Goal: Check status: Check status

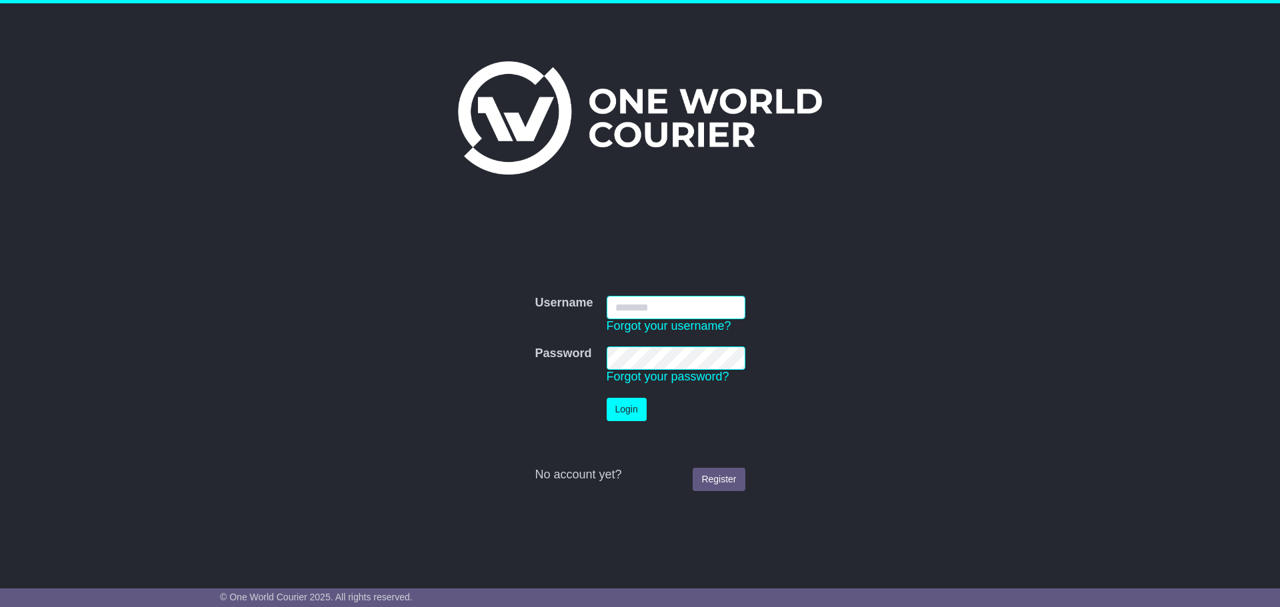
type input "*********"
click at [637, 402] on button "Login" at bounding box center [627, 409] width 40 height 23
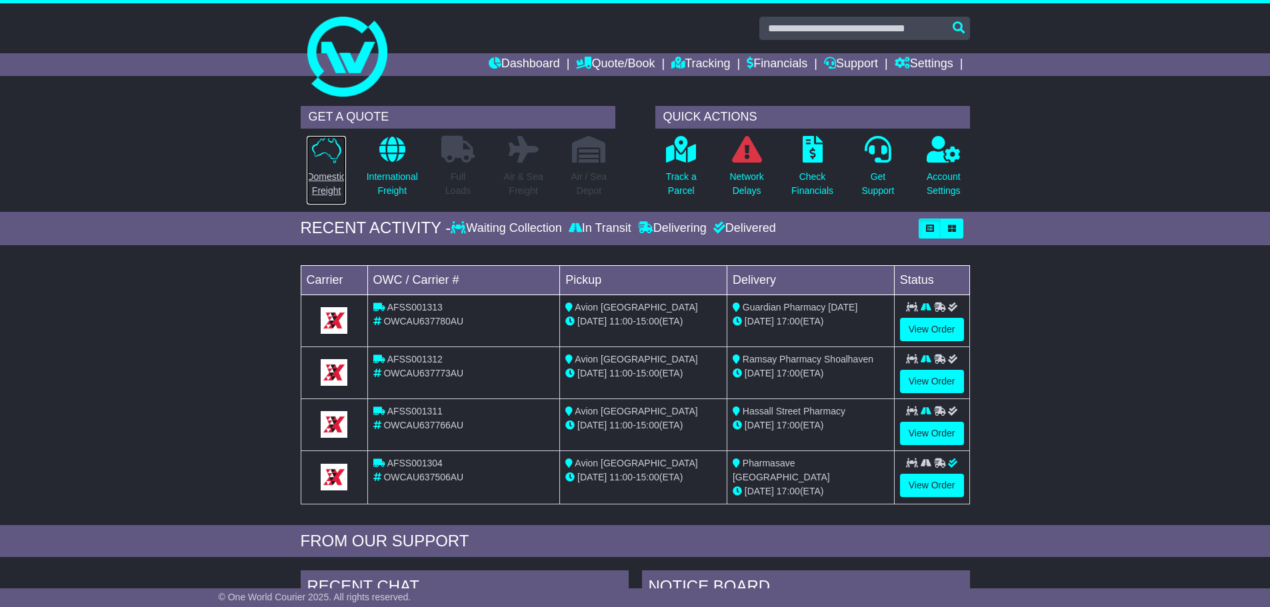
click at [333, 181] on p "Domestic Freight" at bounding box center [326, 184] width 39 height 28
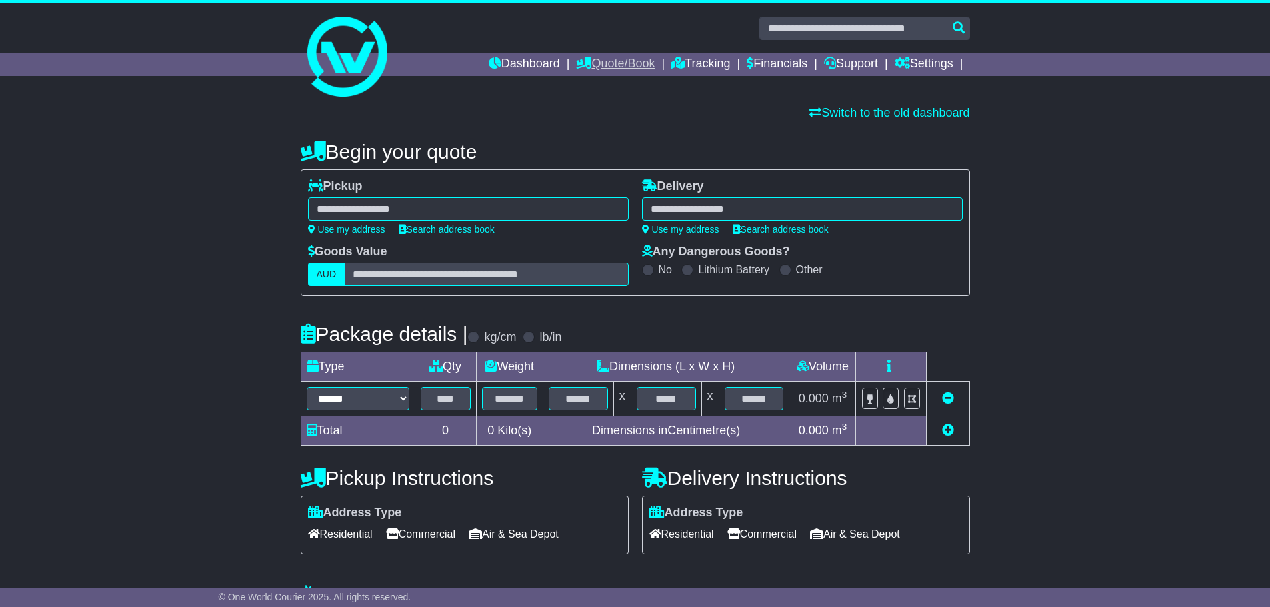
click at [621, 57] on link "Quote/Book" at bounding box center [615, 64] width 79 height 23
click at [611, 86] on link "Domestic" at bounding box center [629, 87] width 105 height 15
click at [699, 53] on link "Tracking" at bounding box center [700, 64] width 59 height 23
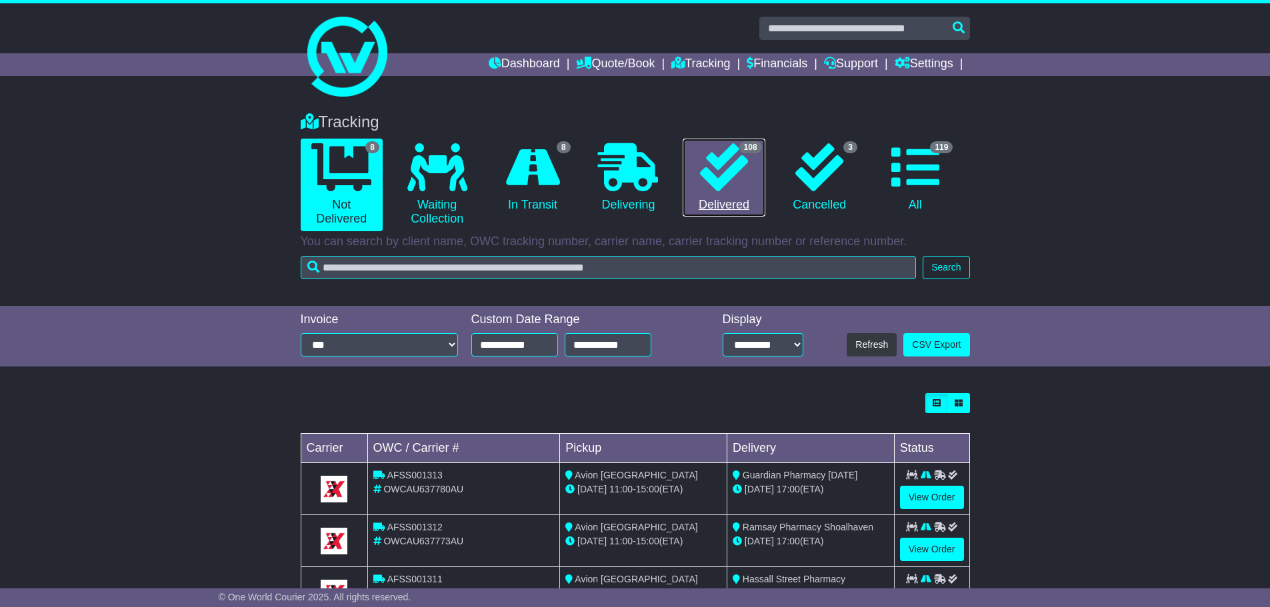
click at [714, 187] on icon at bounding box center [724, 167] width 48 height 48
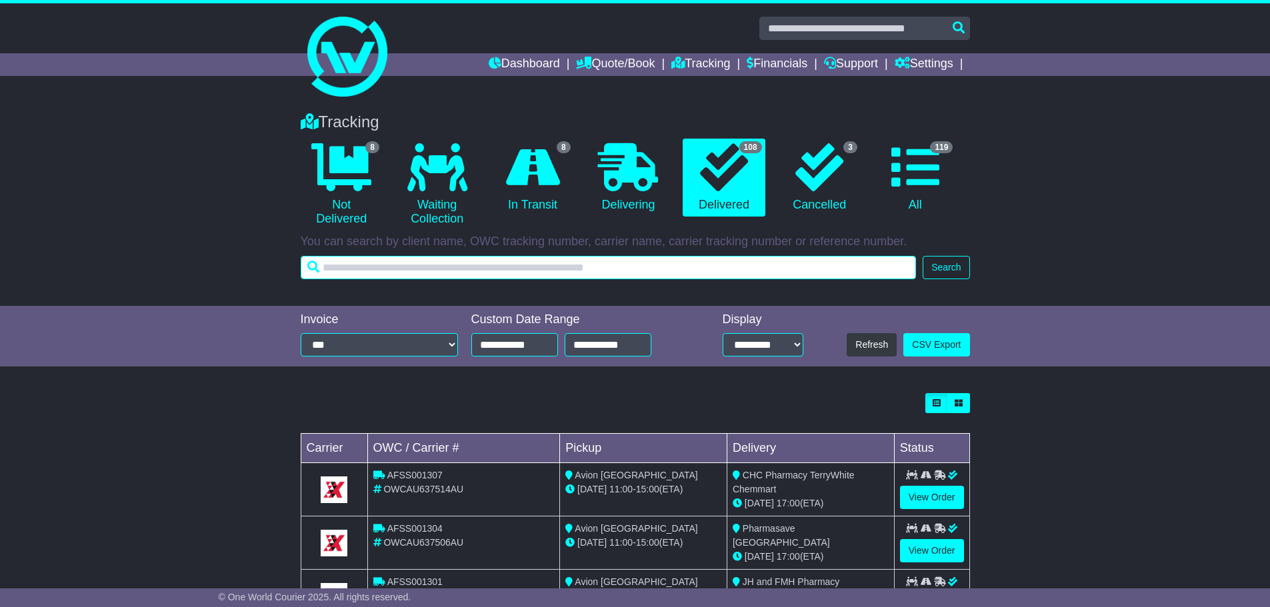
click at [604, 267] on input "text" at bounding box center [609, 267] width 616 height 23
type input "******"
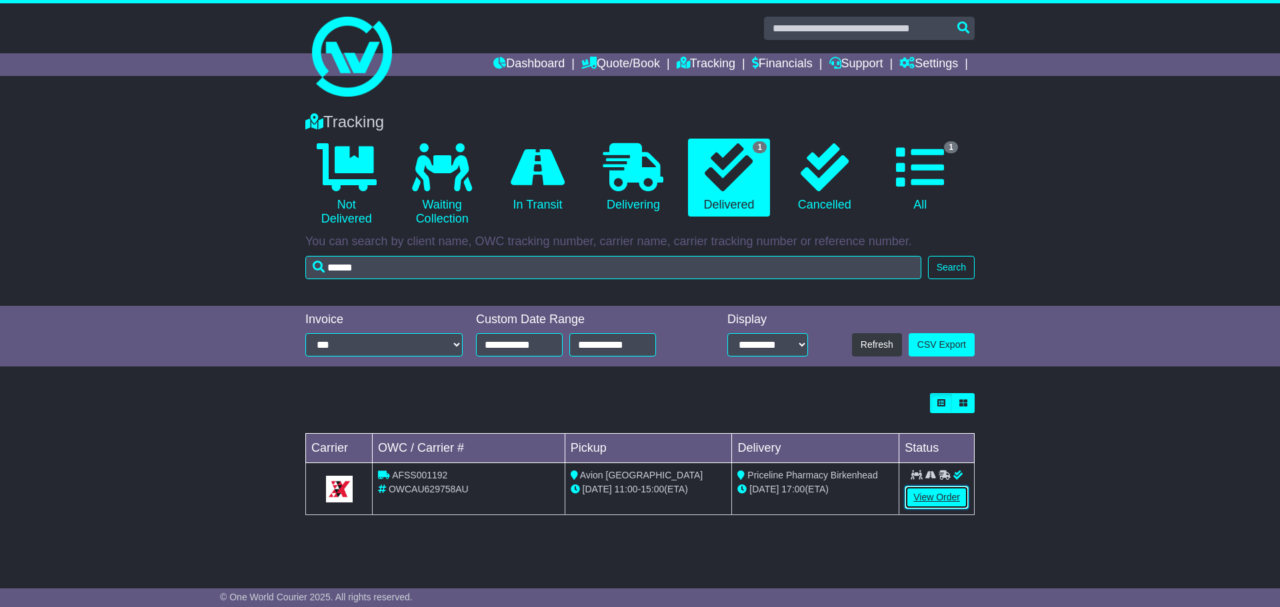
click at [925, 498] on link "View Order" at bounding box center [937, 497] width 64 height 23
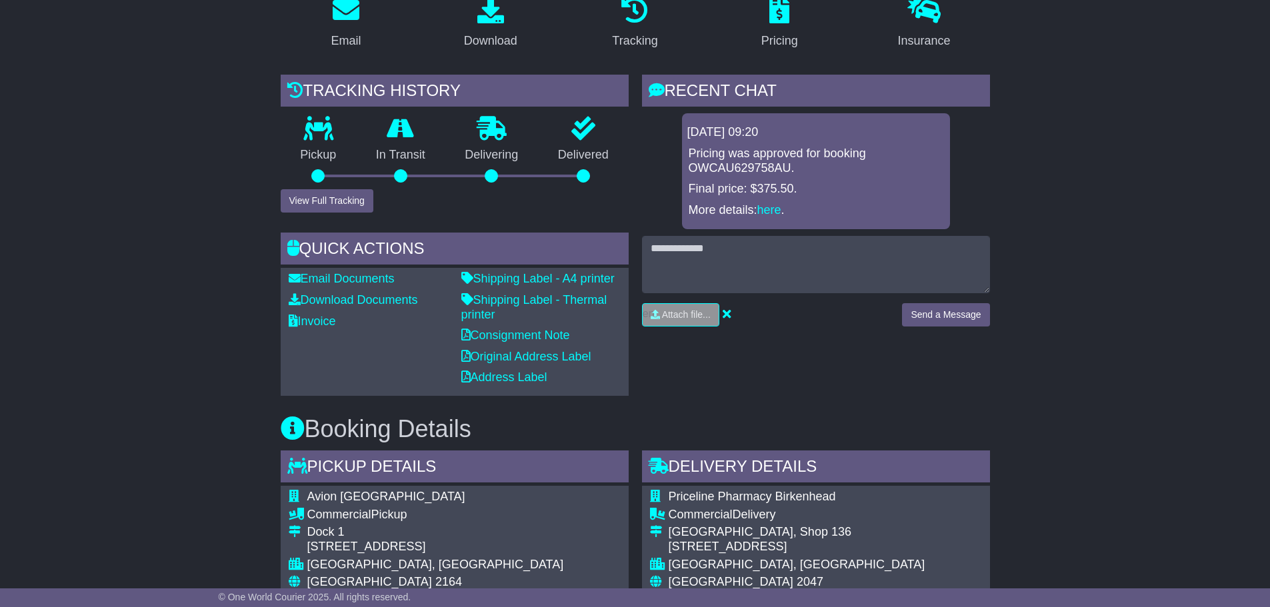
scroll to position [200, 0]
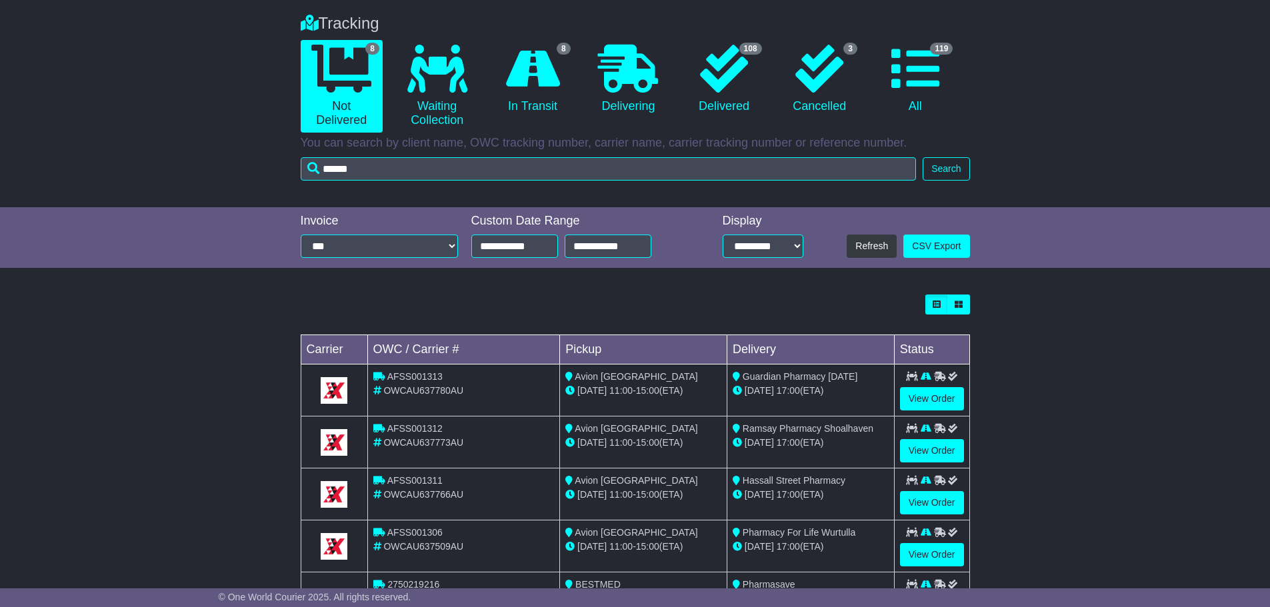
scroll to position [67, 0]
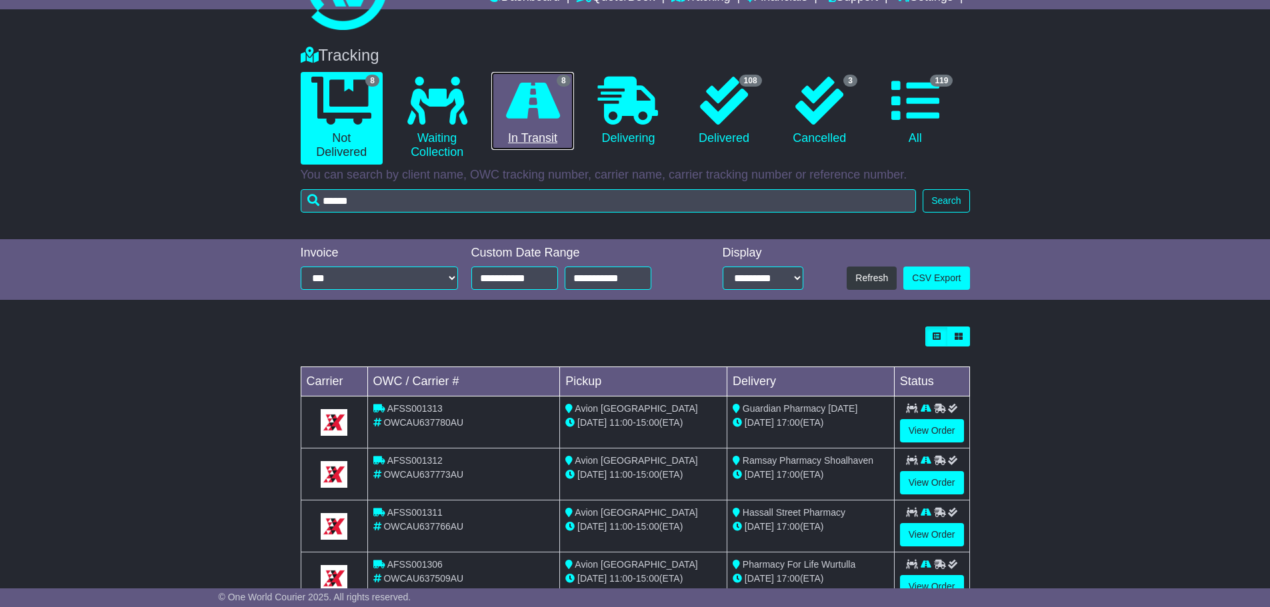
click at [552, 127] on link "8 In Transit" at bounding box center [532, 111] width 82 height 79
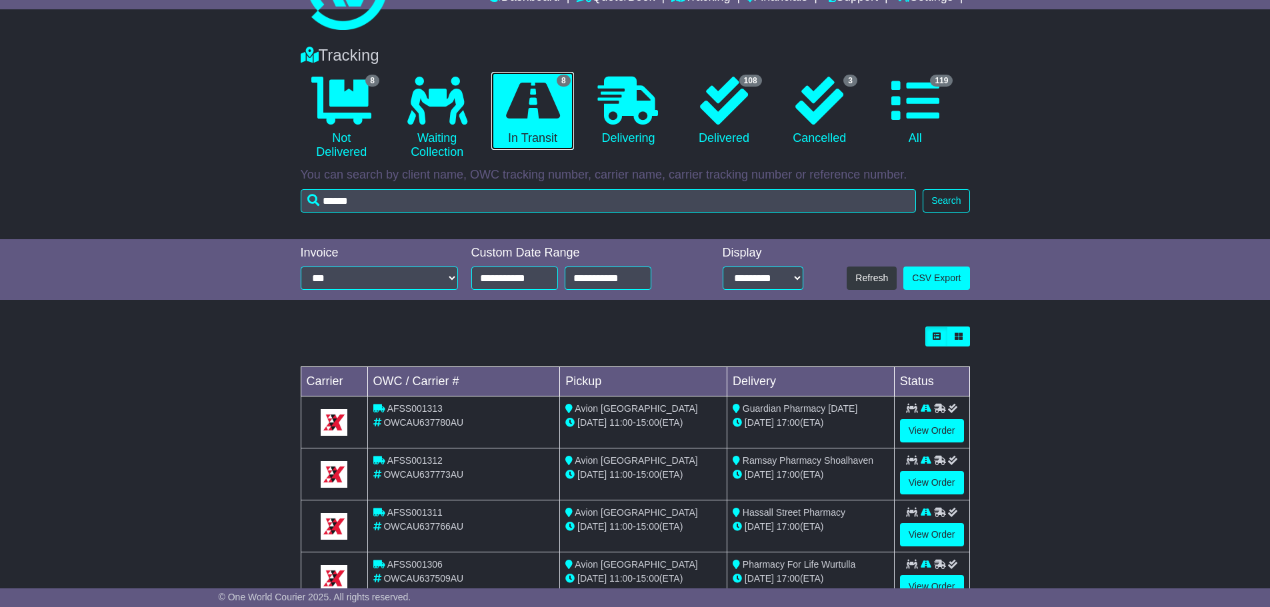
scroll to position [0, 0]
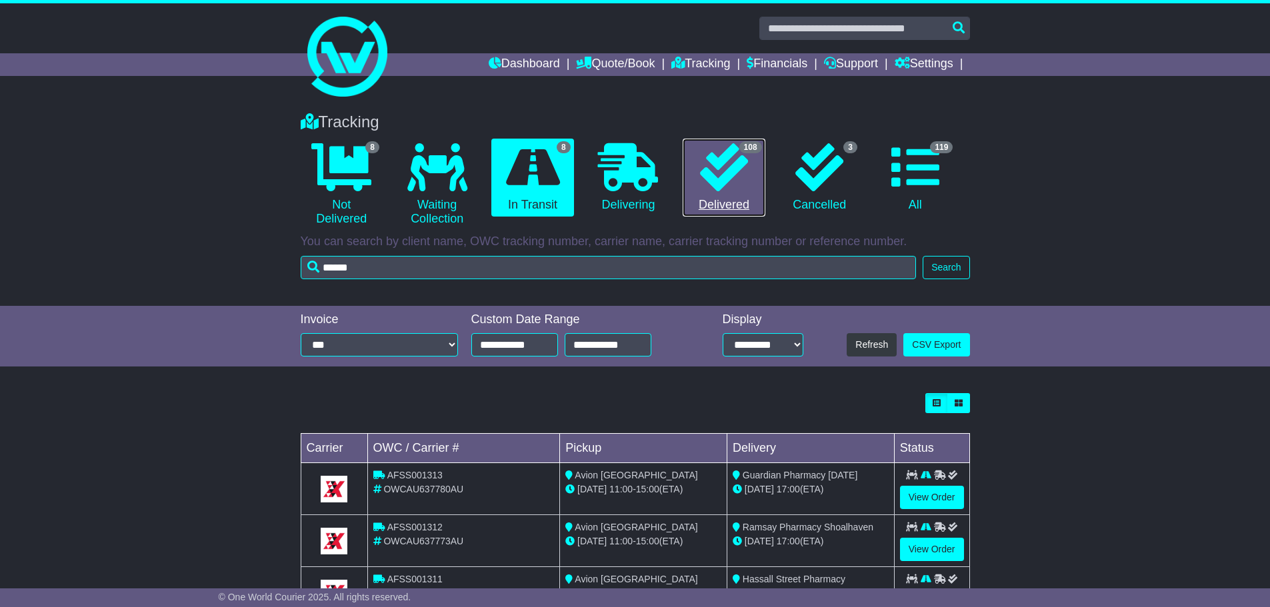
click at [748, 171] on link "108 Delivered" at bounding box center [724, 178] width 82 height 79
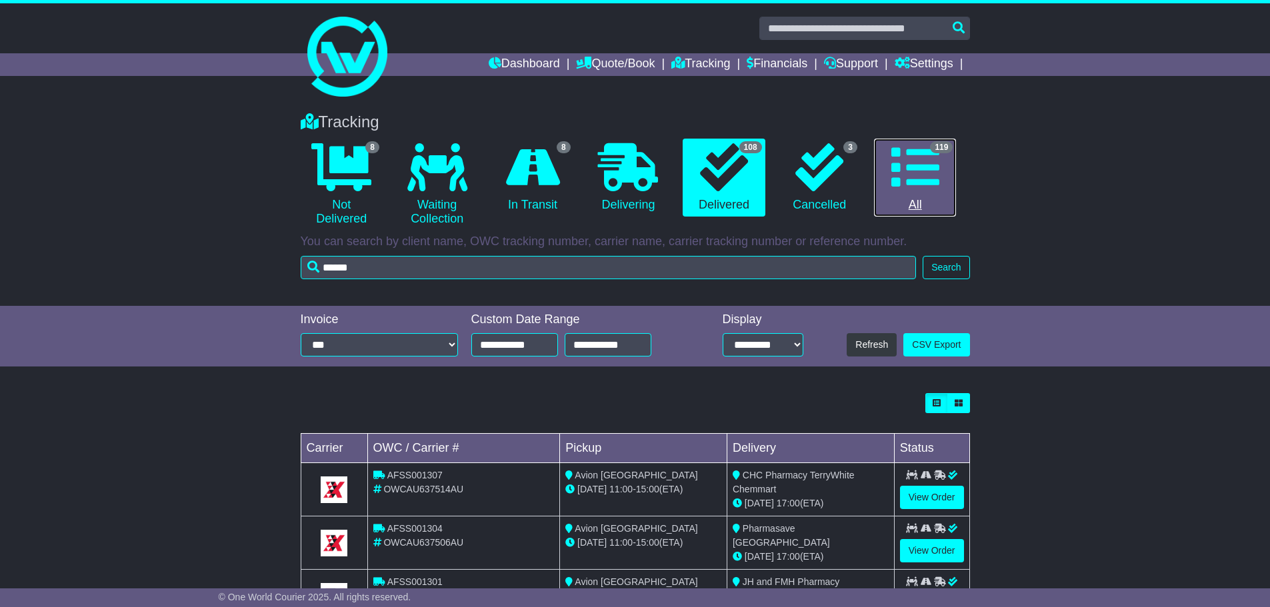
click at [929, 179] on icon at bounding box center [915, 167] width 48 height 48
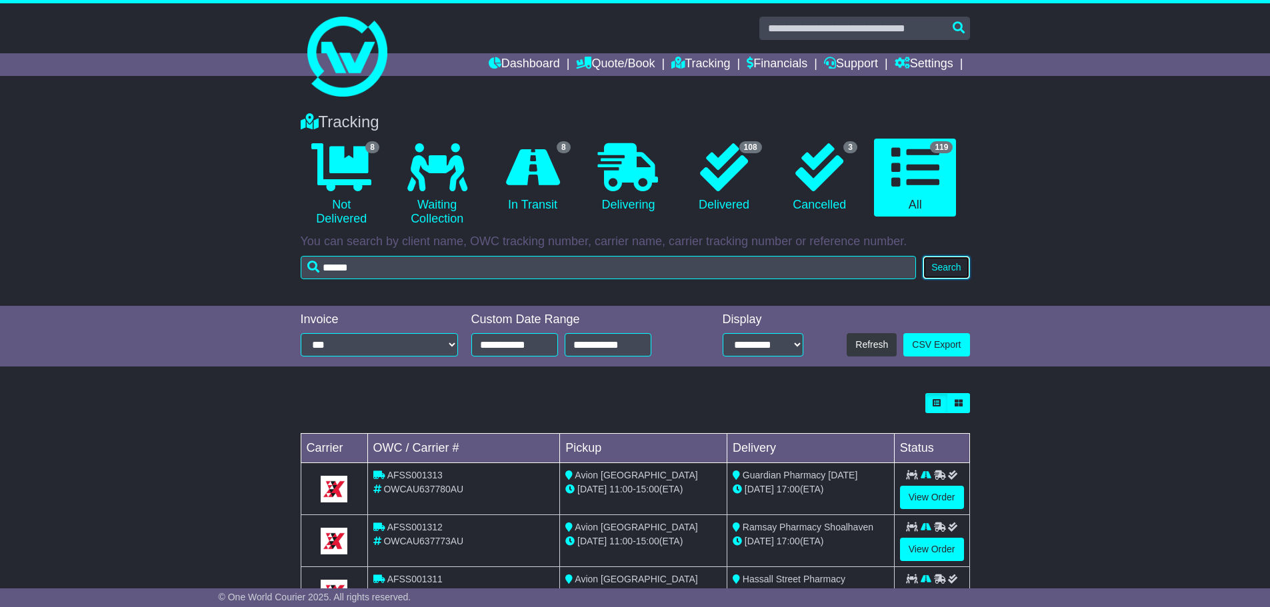
click at [964, 267] on button "Search" at bounding box center [946, 267] width 47 height 23
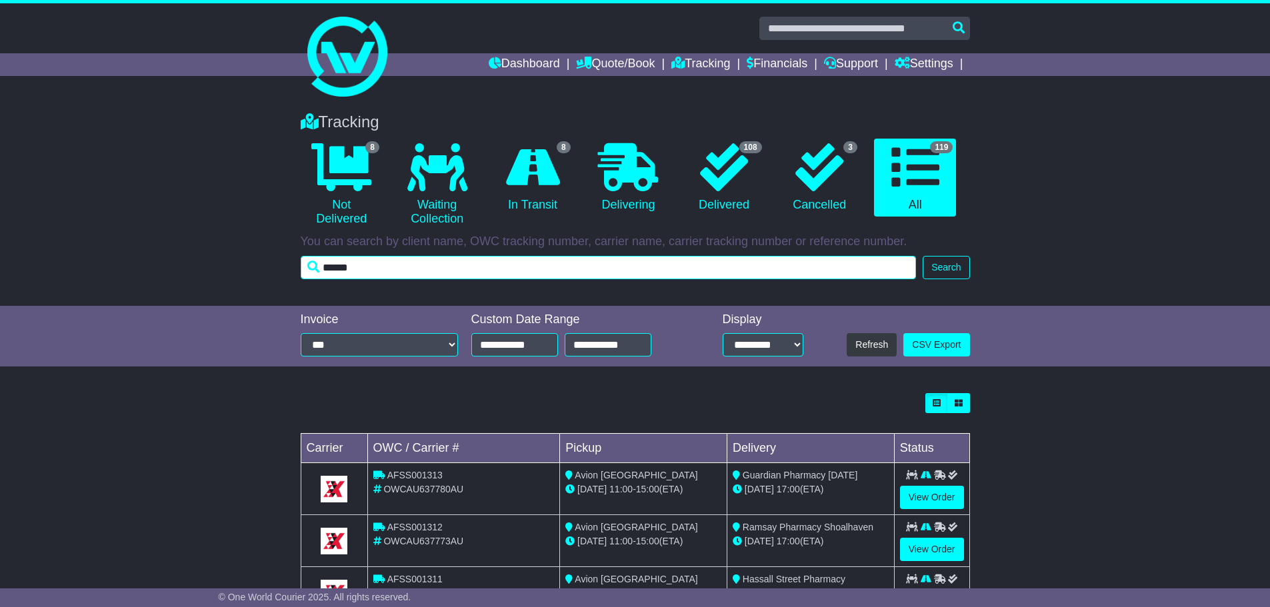
click at [474, 264] on input "******" at bounding box center [609, 267] width 616 height 23
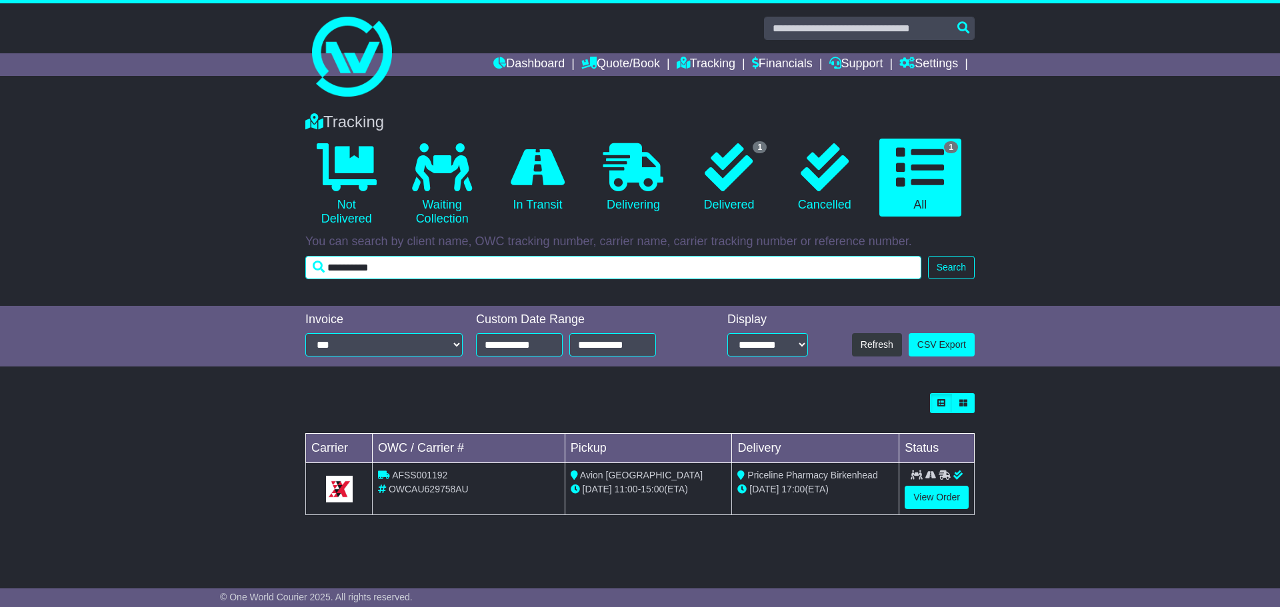
drag, startPoint x: 509, startPoint y: 275, endPoint x: 230, endPoint y: 245, distance: 281.0
click at [247, 251] on div "Tracking 0 Not Delivered 0 Waiting Collection 0 In Transit 0 Delivering 1" at bounding box center [640, 202] width 1280 height 207
type input "**********"
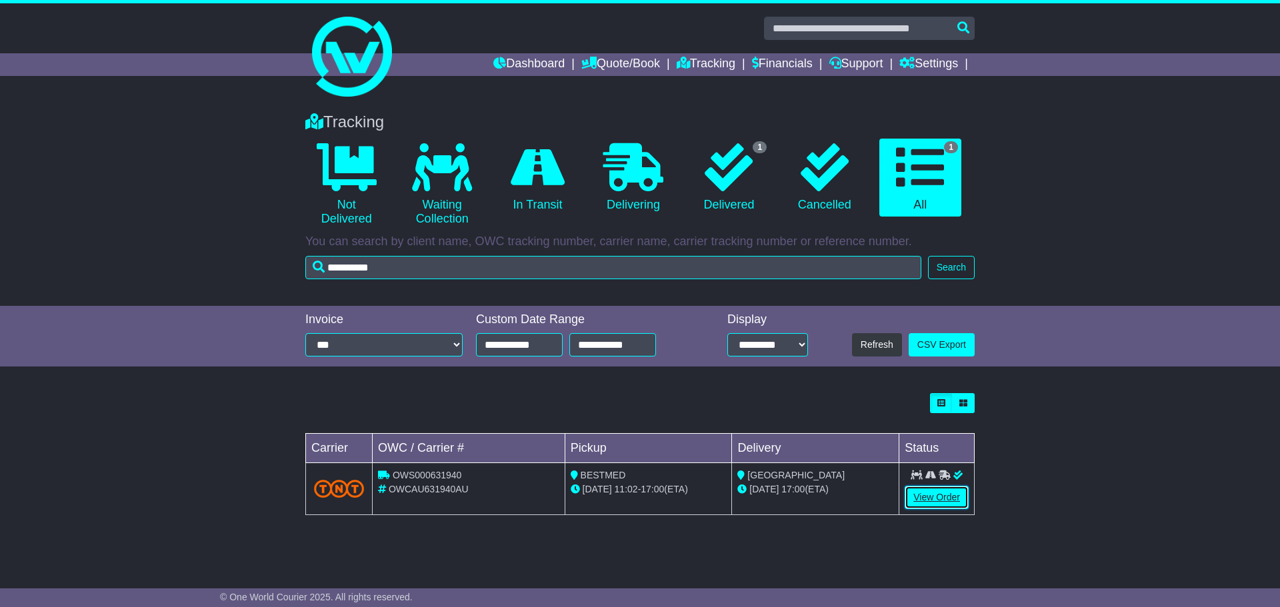
click at [933, 499] on link "View Order" at bounding box center [937, 497] width 64 height 23
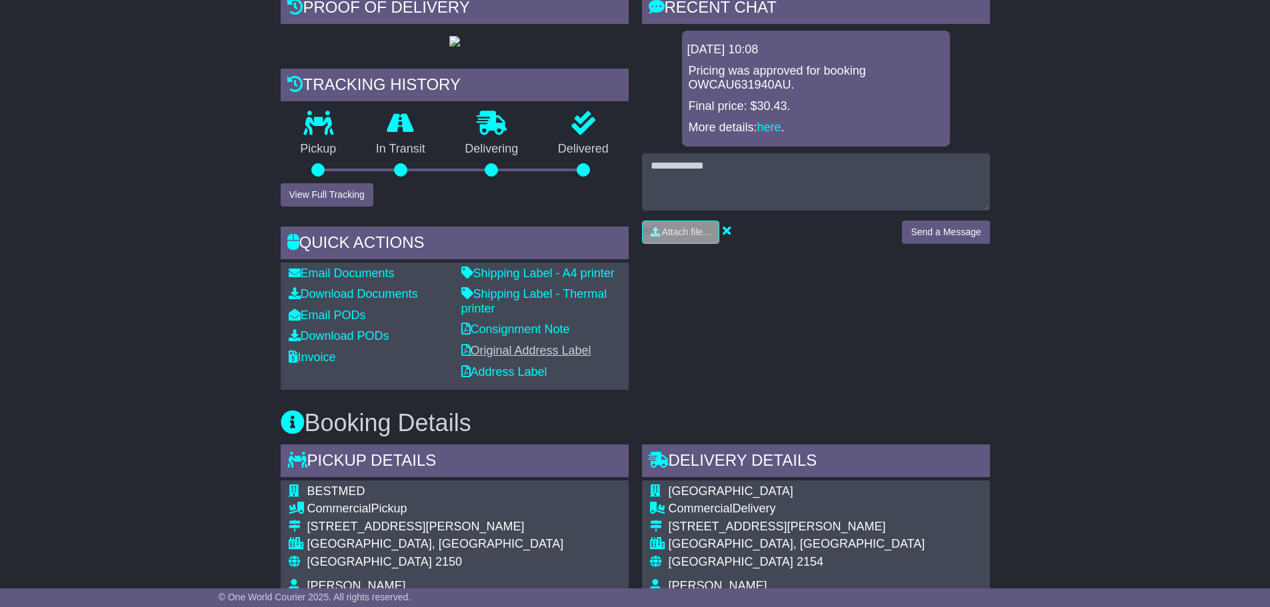
scroll to position [333, 0]
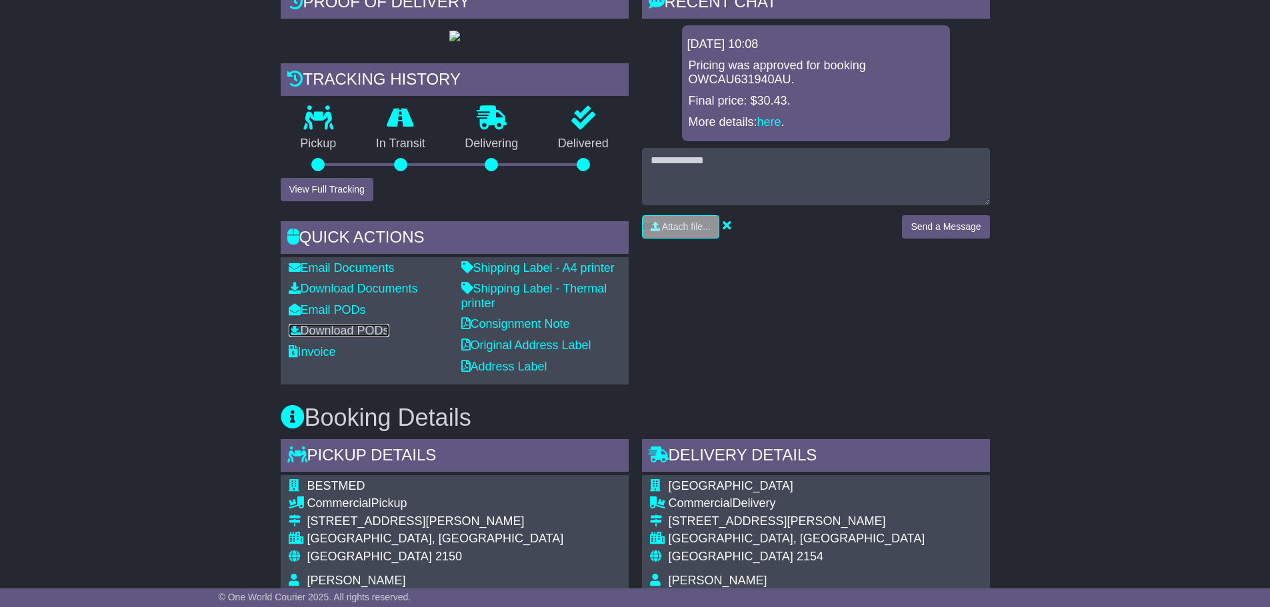
click at [369, 337] on link "Download PODs" at bounding box center [339, 330] width 101 height 13
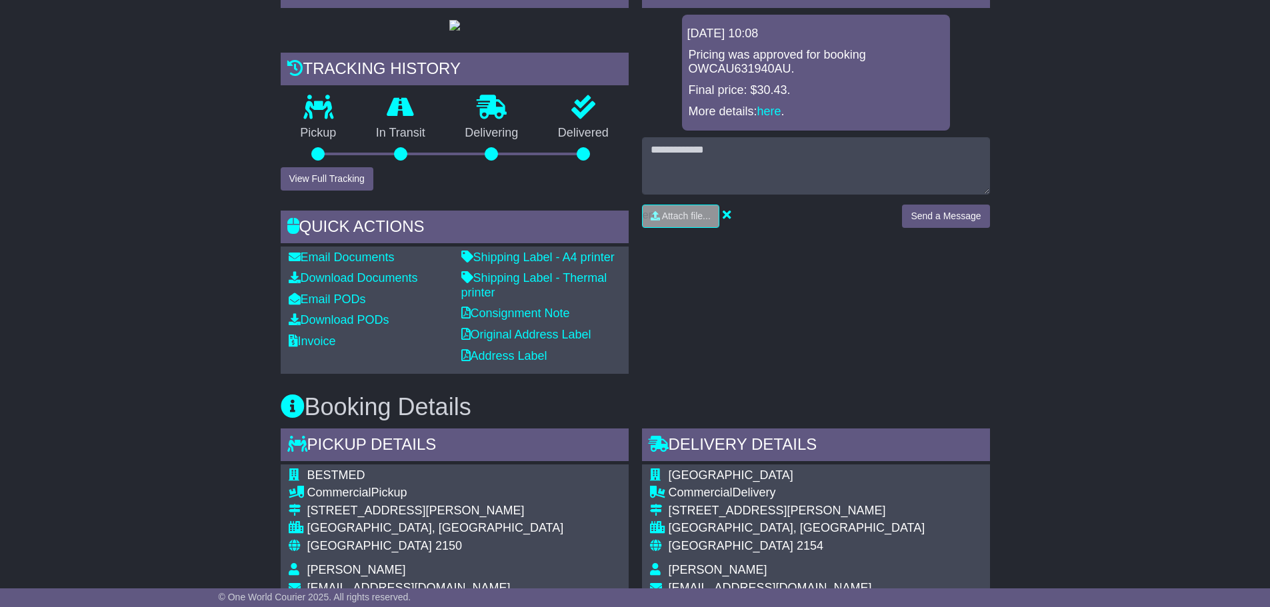
scroll to position [267, 0]
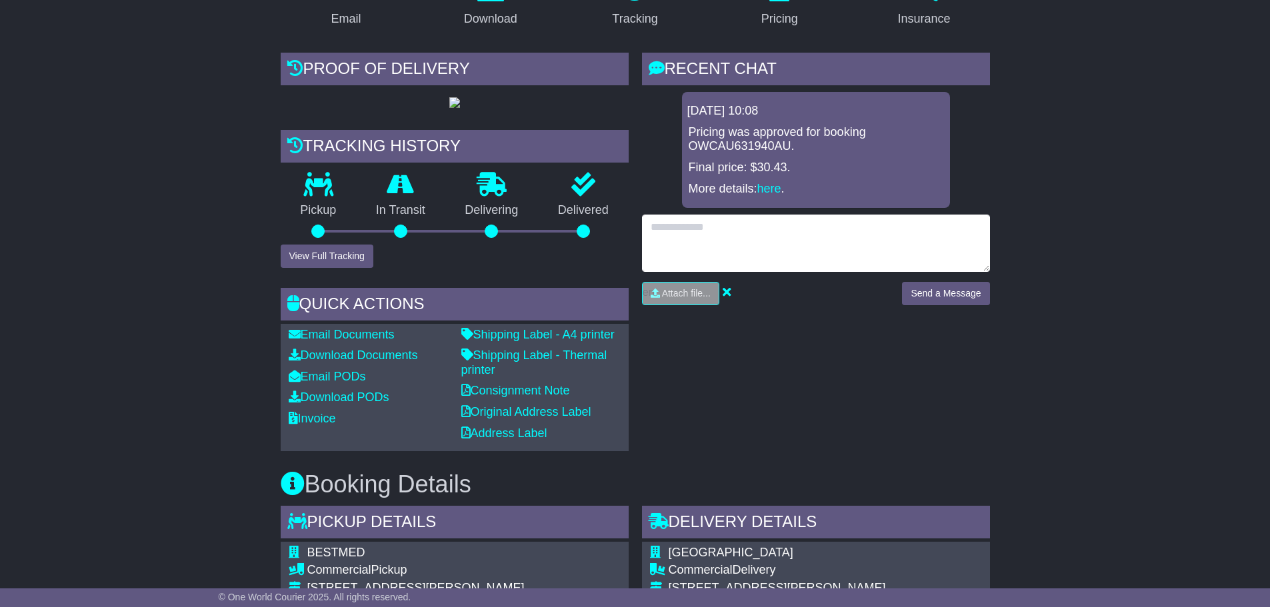
click at [791, 250] on textarea at bounding box center [816, 243] width 348 height 57
type textarea "**********"
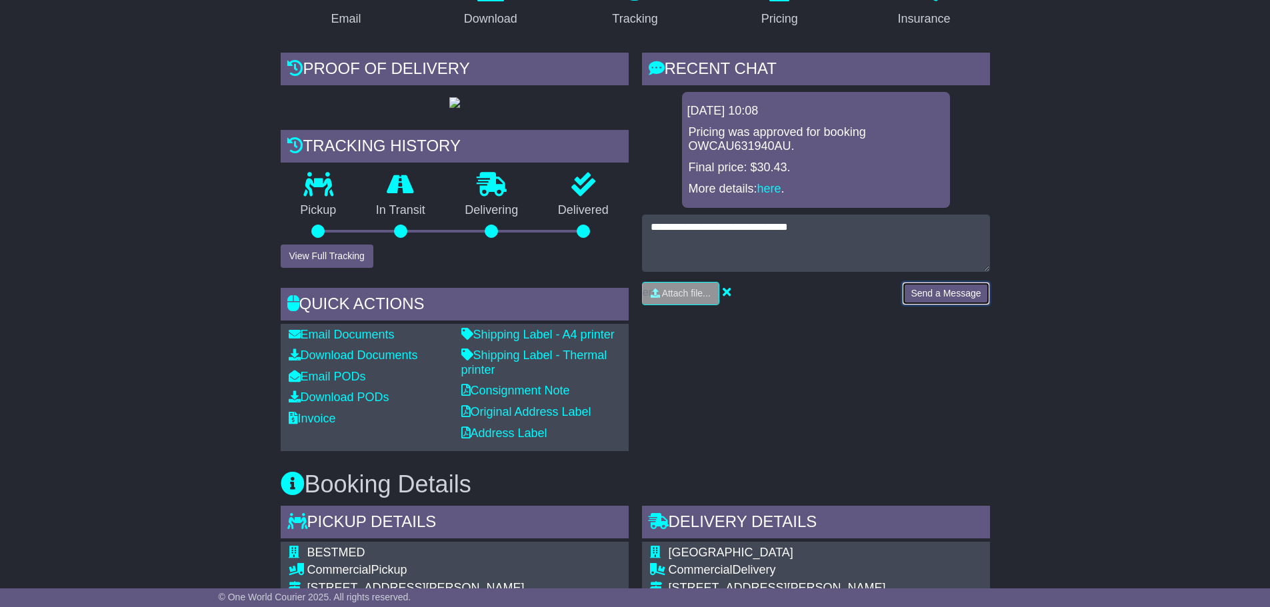
click at [935, 293] on button "Send a Message" at bounding box center [945, 293] width 87 height 23
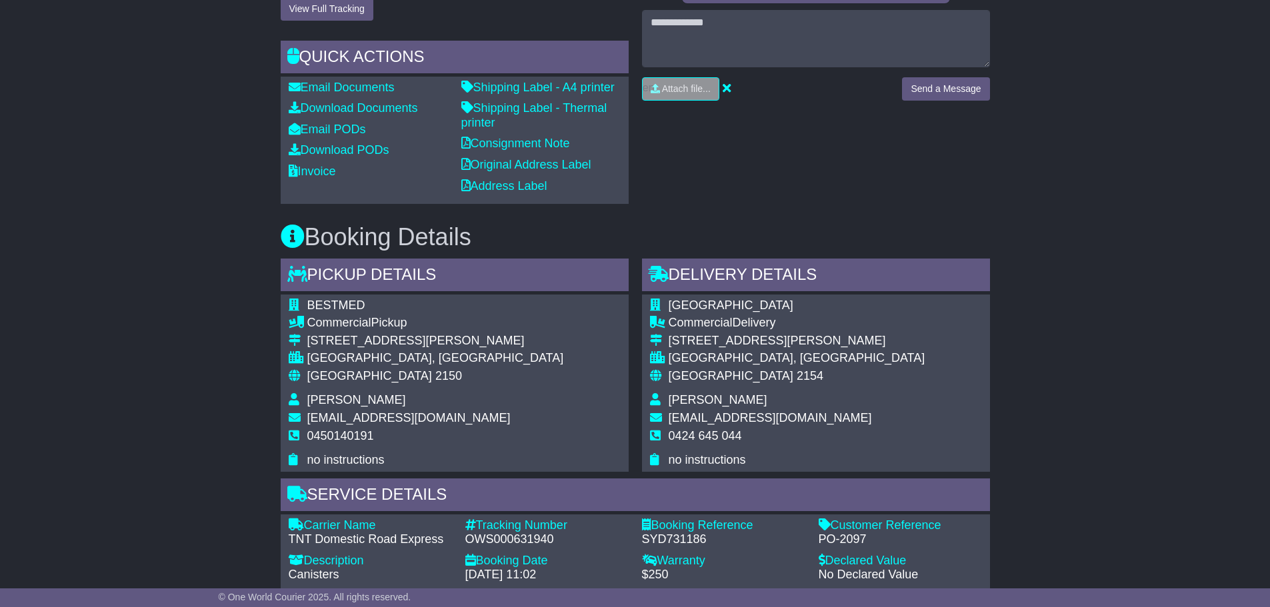
scroll to position [867, 0]
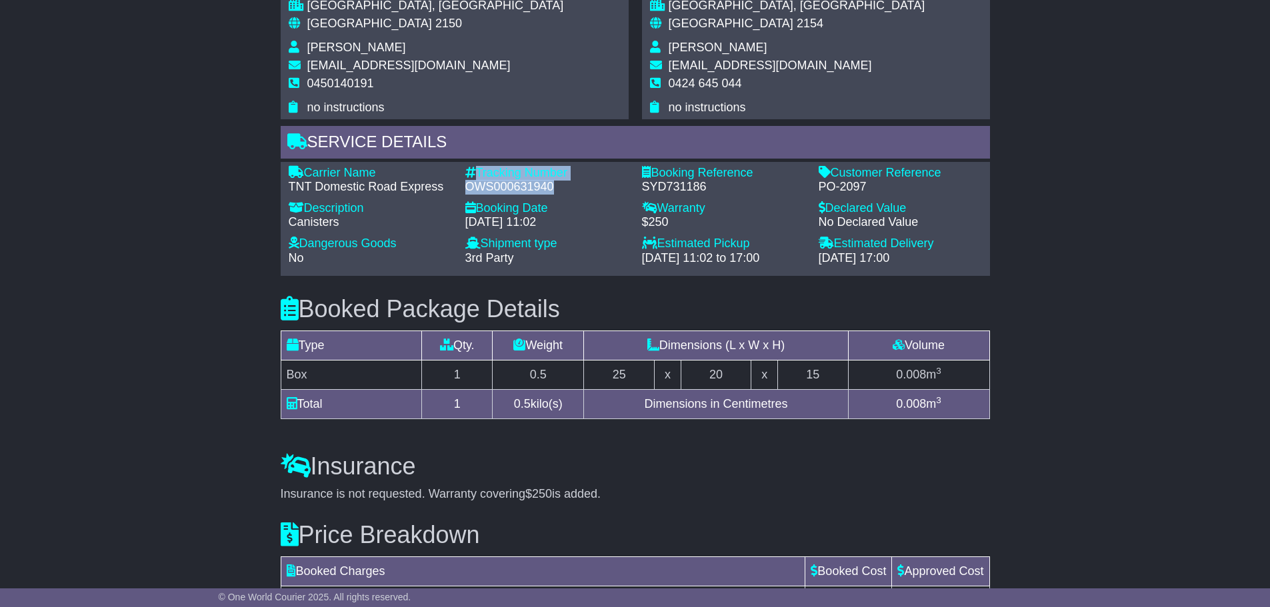
drag, startPoint x: 560, startPoint y: 236, endPoint x: 460, endPoint y: 224, distance: 100.7
click at [460, 195] on div "Tracking Number - OWS000631940" at bounding box center [547, 180] width 177 height 29
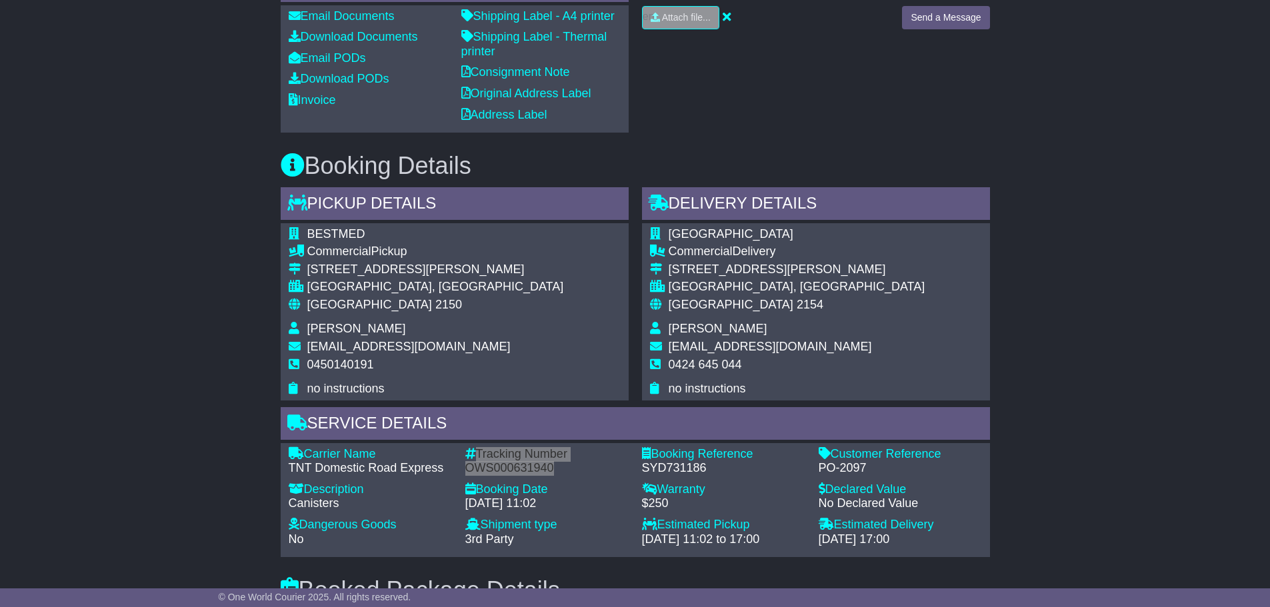
scroll to position [597, 0]
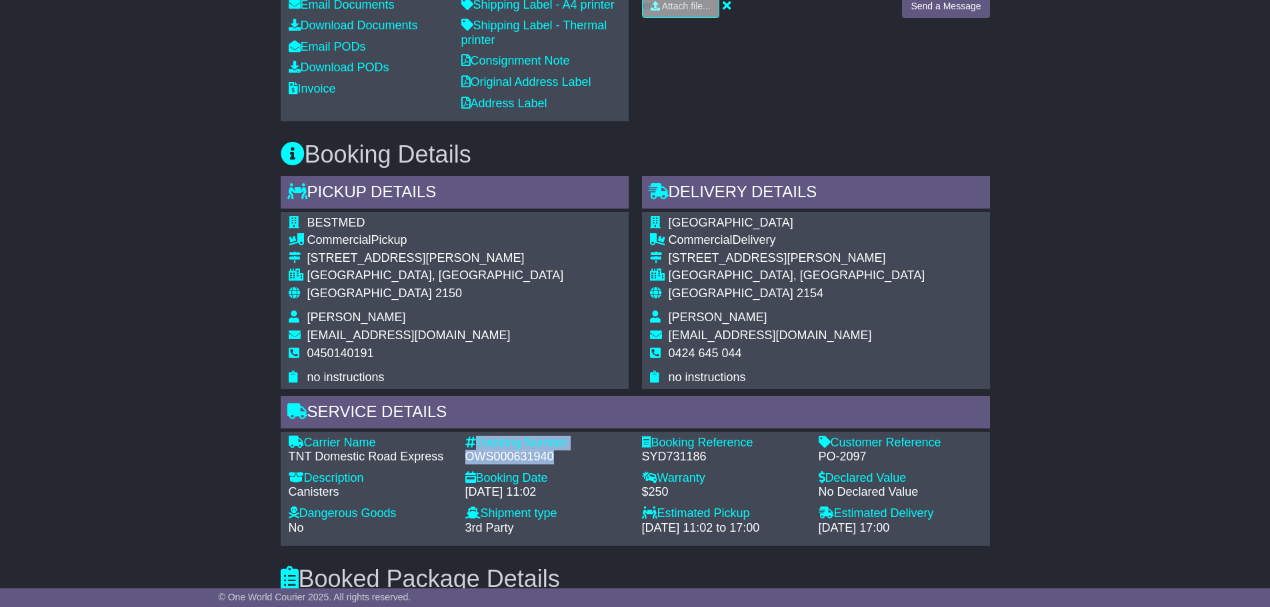
click at [565, 465] on div "OWS000631940" at bounding box center [546, 457] width 163 height 15
drag, startPoint x: 553, startPoint y: 513, endPoint x: 463, endPoint y: 509, distance: 89.4
click at [463, 465] on div "Tracking Number - OWS000631940" at bounding box center [547, 450] width 177 height 29
copy div "OWS000631940"
